Goal: Task Accomplishment & Management: Use online tool/utility

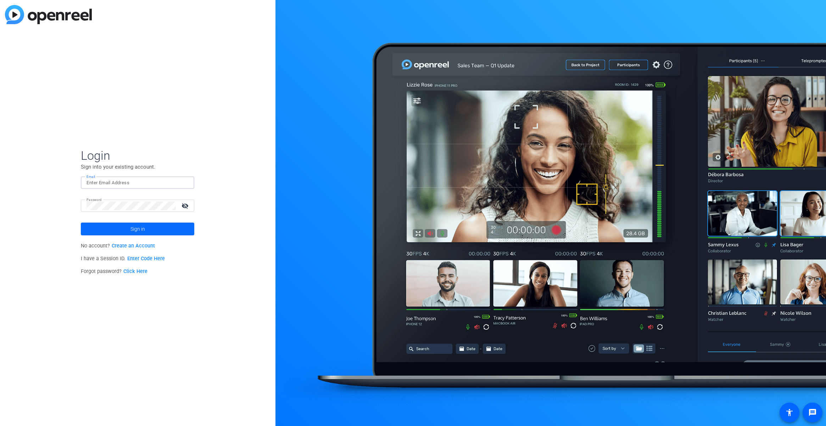
type input "[PERSON_NAME][EMAIL_ADDRESS][DOMAIN_NAME]"
click at [145, 232] on span at bounding box center [137, 228] width 113 height 17
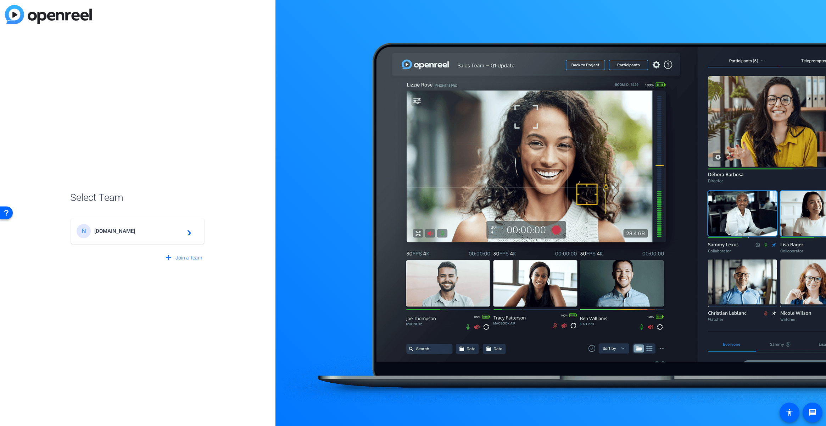
click at [145, 232] on span "[DOMAIN_NAME]" at bounding box center [138, 231] width 89 height 6
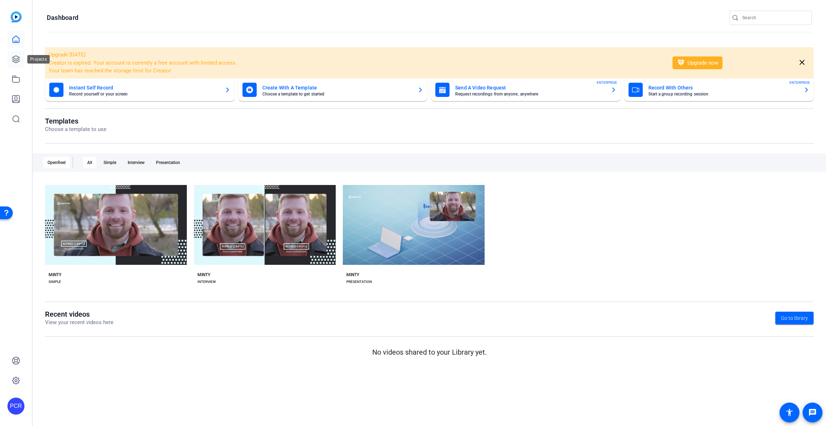
click at [17, 60] on icon at bounding box center [15, 59] width 7 height 7
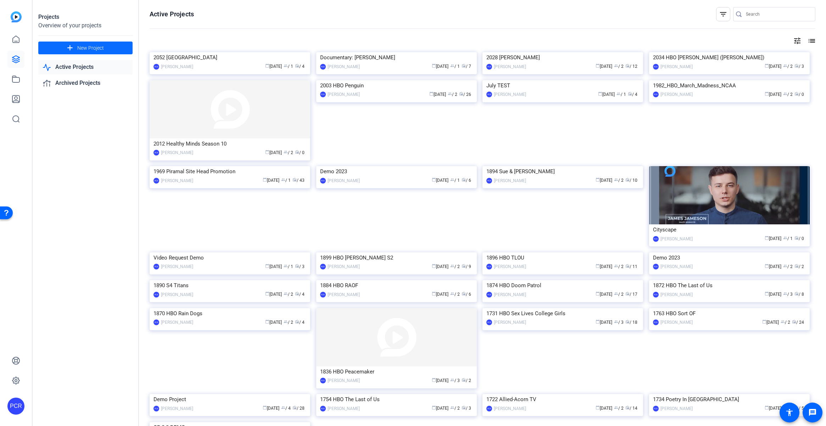
click at [79, 47] on span "New Project" at bounding box center [90, 47] width 27 height 7
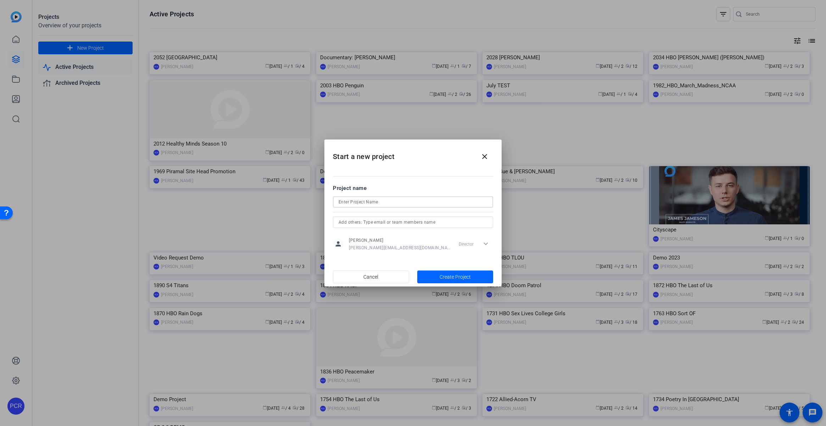
click at [386, 205] on input at bounding box center [413, 202] width 149 height 9
type input "2072 Piramal SME Interviews"
click at [410, 219] on input "text" at bounding box center [413, 222] width 149 height 9
click at [353, 237] on span "[PERSON_NAME]" at bounding box center [366, 236] width 34 height 6
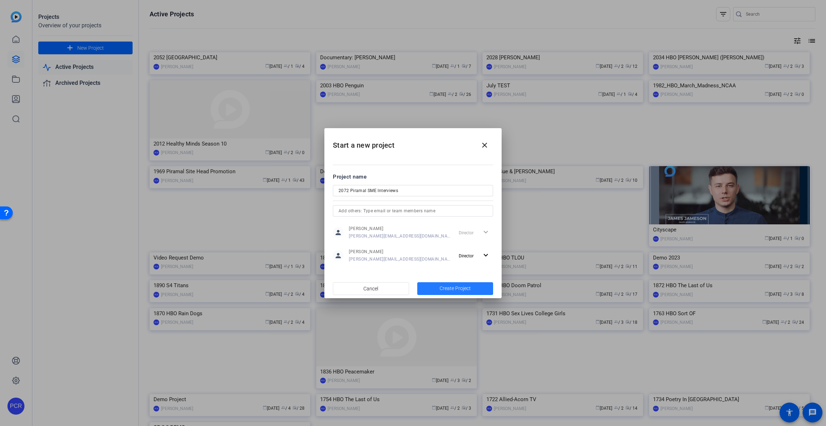
click at [464, 287] on span "Create Project" at bounding box center [455, 287] width 31 height 7
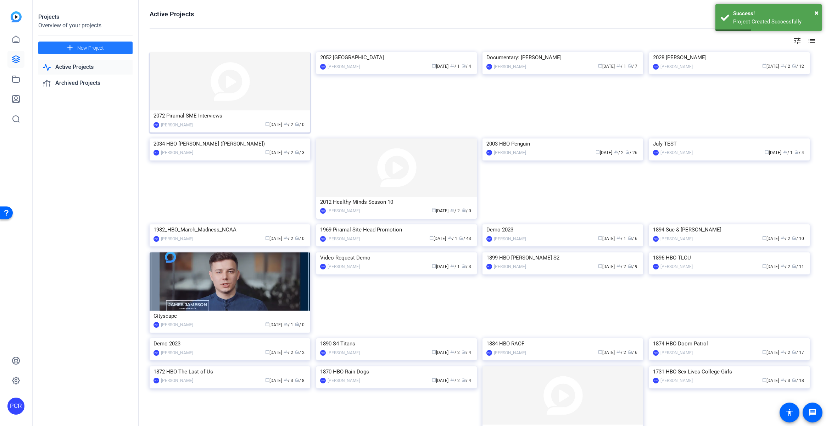
click at [261, 98] on img at bounding box center [230, 81] width 161 height 58
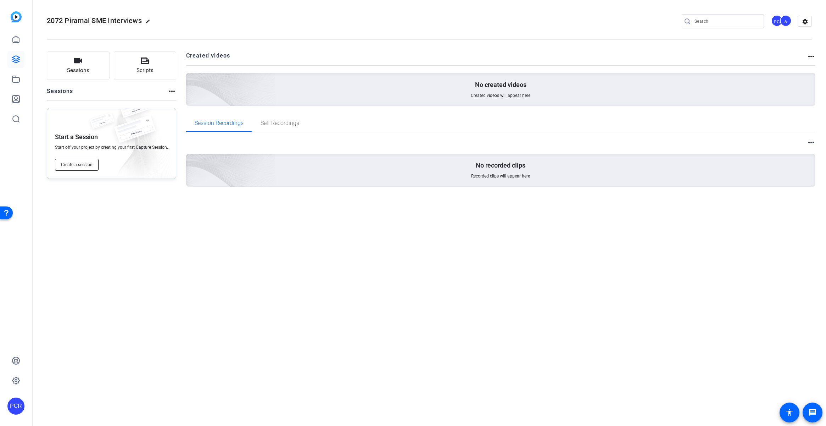
click at [77, 165] on span "Create a session" at bounding box center [77, 165] width 32 height 6
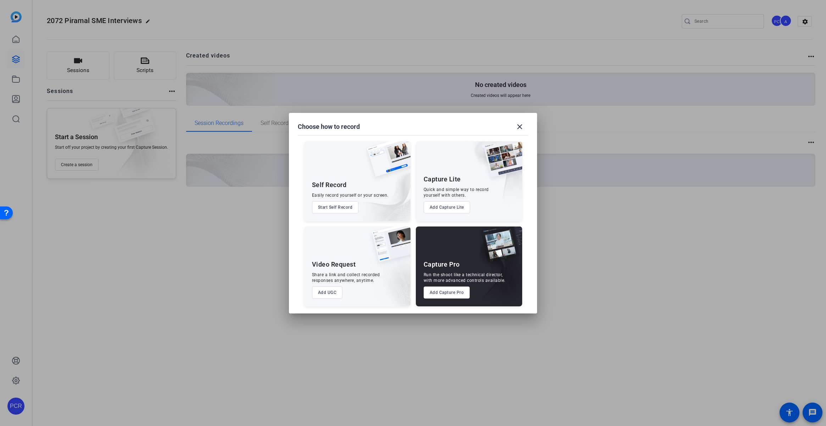
click at [448, 294] on button "Add Capture Pro" at bounding box center [447, 292] width 46 height 12
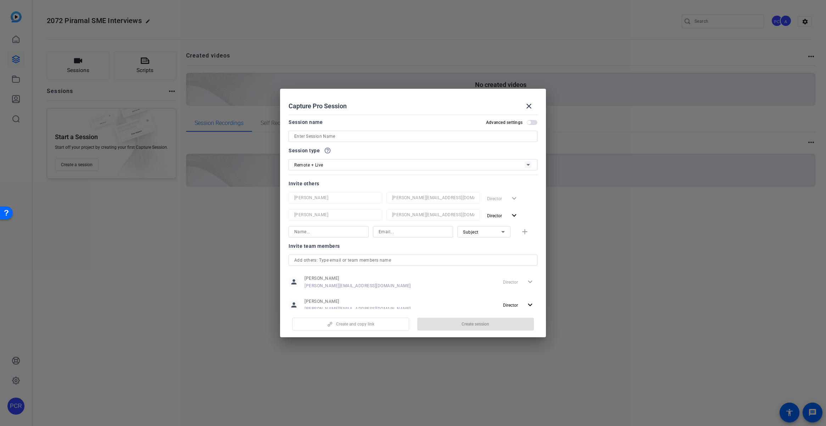
scroll to position [1, 0]
click at [378, 133] on input at bounding box center [413, 136] width 238 height 9
type input "[PERSON_NAME]"
click at [416, 162] on div "Remote + Live" at bounding box center [409, 164] width 231 height 9
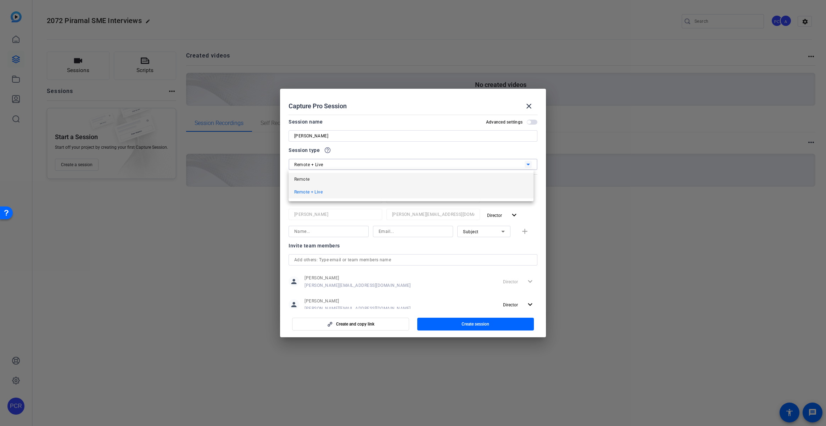
click at [409, 177] on mat-option "Remote" at bounding box center [411, 179] width 245 height 13
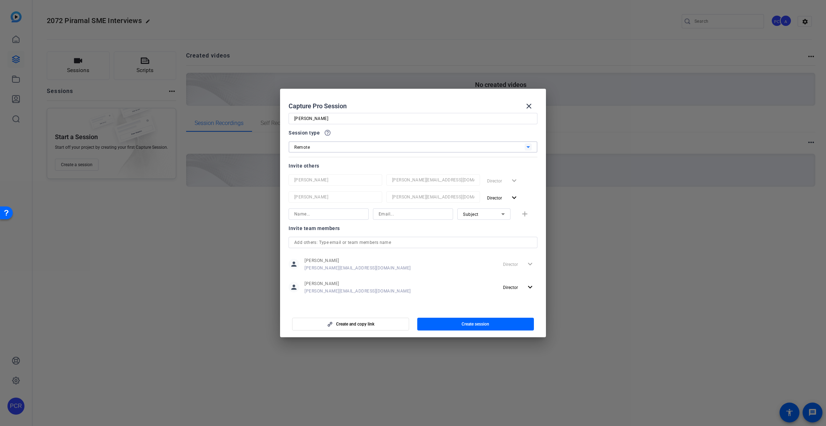
scroll to position [21, 0]
click at [477, 210] on div "Subject" at bounding box center [482, 211] width 38 height 9
click at [473, 236] on span "Watcher" at bounding box center [467, 237] width 17 height 9
click at [320, 211] on input at bounding box center [328, 211] width 69 height 9
type input "[PERSON_NAME]"
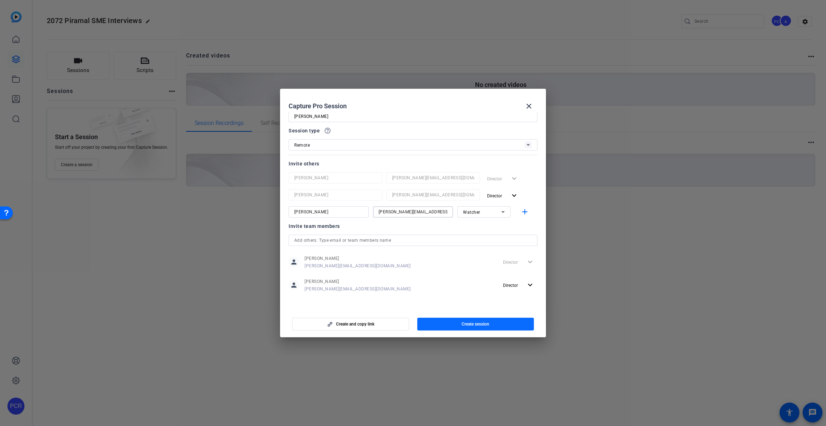
type input "[PERSON_NAME][EMAIL_ADDRESS][PERSON_NAME][DOMAIN_NAME]"
click at [467, 322] on span "Create session" at bounding box center [476, 324] width 28 height 6
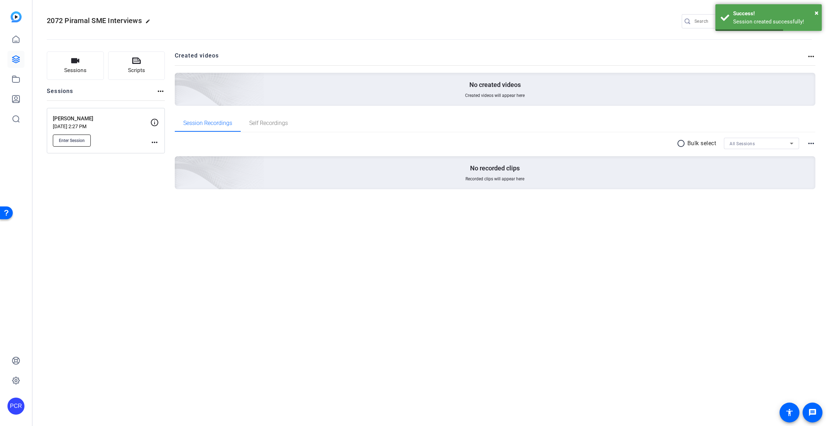
click at [78, 142] on span "Enter Session" at bounding box center [72, 141] width 26 height 6
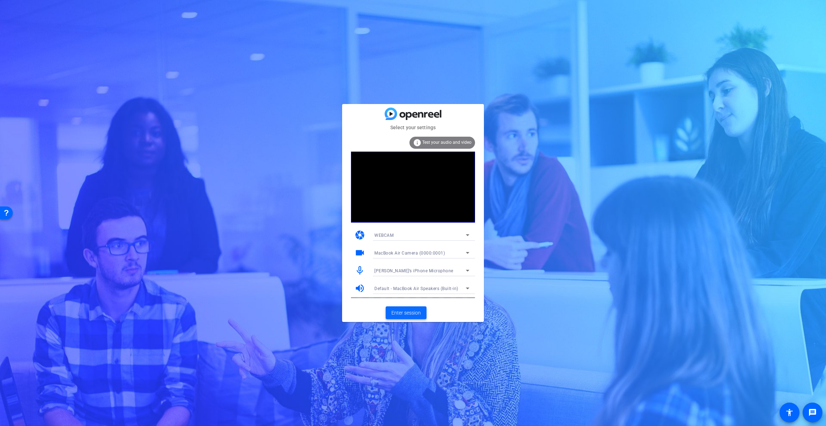
click at [406, 319] on span at bounding box center [406, 312] width 41 height 17
